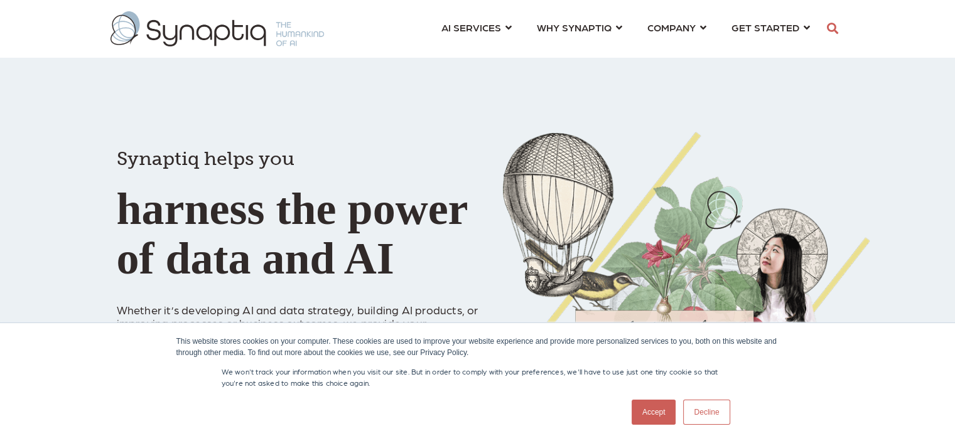
scroll to position [0, 5]
click at [651, 418] on link "Accept" at bounding box center [654, 412] width 45 height 25
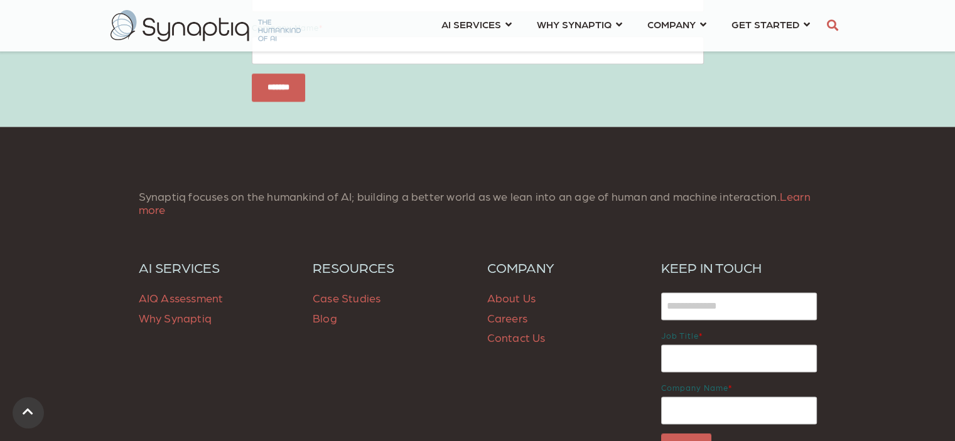
scroll to position [1791, 0]
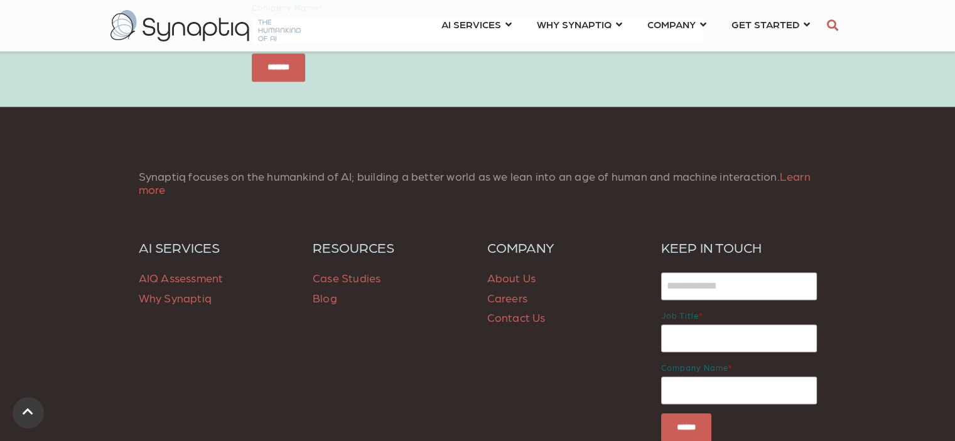
drag, startPoint x: 534, startPoint y: 315, endPoint x: 542, endPoint y: 300, distance: 17.1
click at [533, 316] on link "Contact Us" at bounding box center [516, 317] width 58 height 13
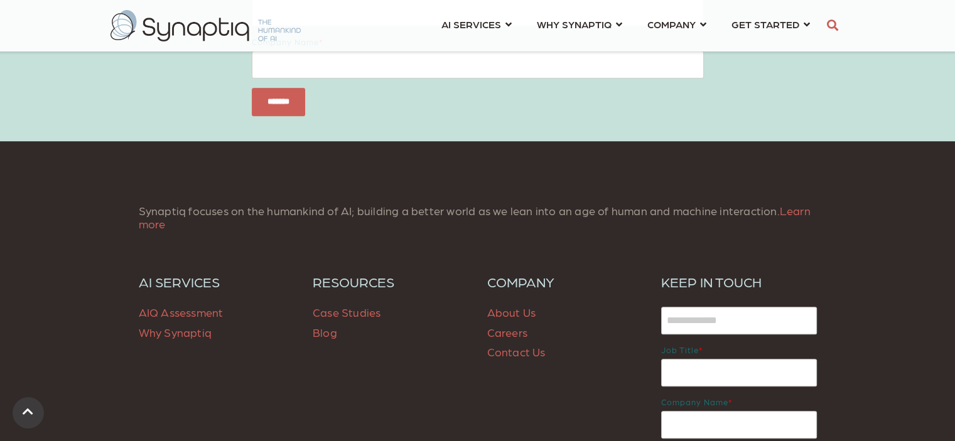
scroll to position [1033, 0]
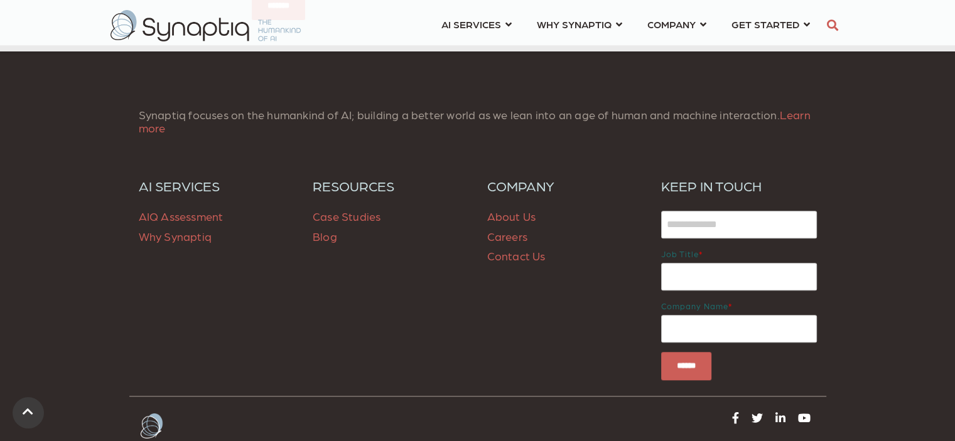
click at [518, 220] on link "About Us" at bounding box center [511, 216] width 49 height 13
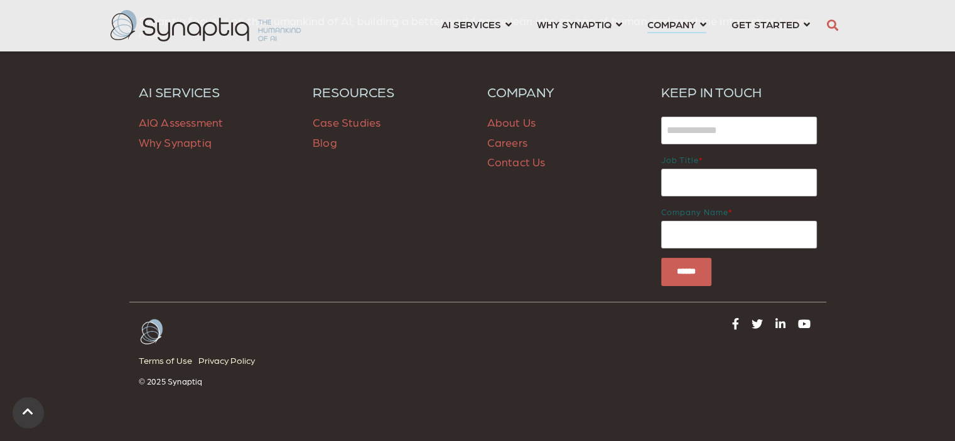
scroll to position [5011, 0]
